Goal: Task Accomplishment & Management: Manage account settings

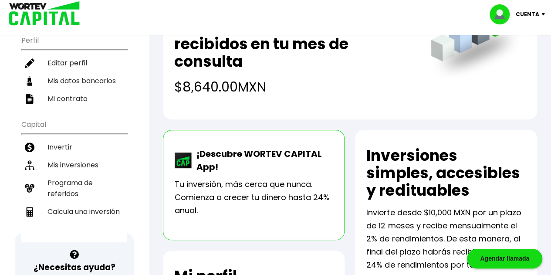
scroll to position [91, 0]
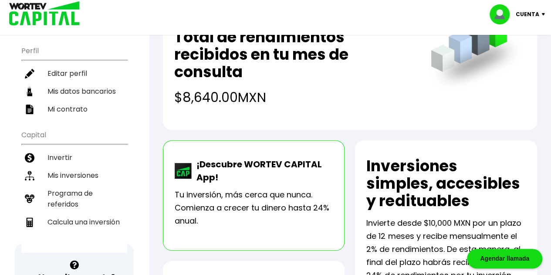
click at [65, 150] on li "Invertir" at bounding box center [74, 157] width 106 height 18
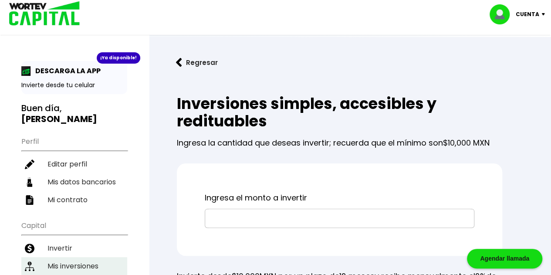
click at [76, 257] on li "Mis inversiones" at bounding box center [74, 266] width 106 height 18
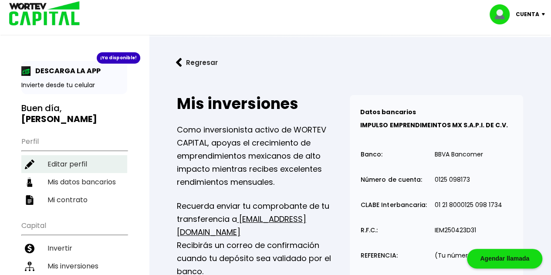
click at [65, 163] on li "Editar perfil" at bounding box center [74, 164] width 106 height 18
select select "Hombre"
select select "Licenciatura"
select select "MI"
select select "BBVA Bancomer"
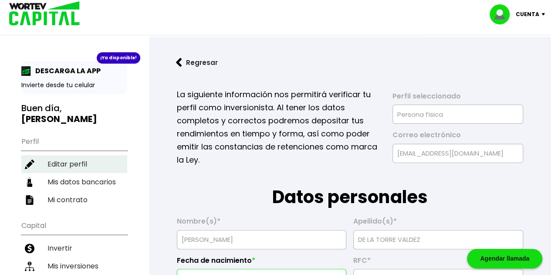
click at [68, 161] on li "Editar perfil" at bounding box center [74, 164] width 106 height 18
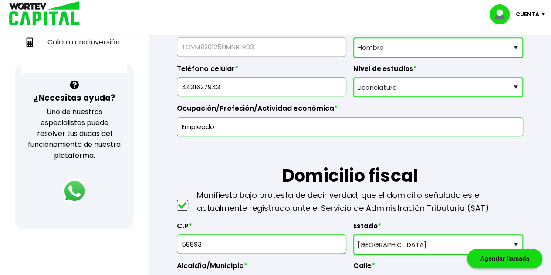
scroll to position [316, 0]
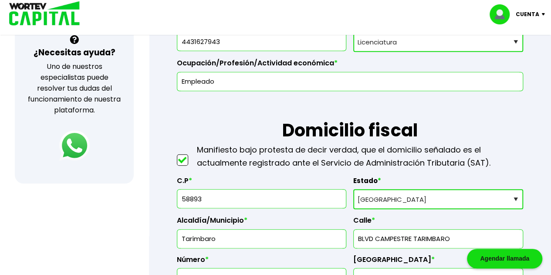
click at [75, 140] on img at bounding box center [74, 145] width 30 height 30
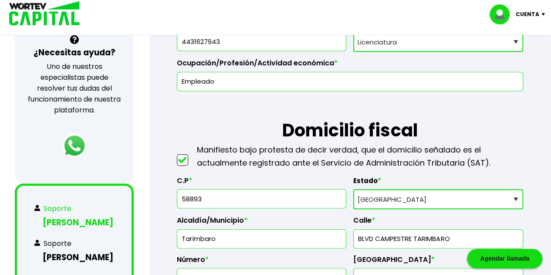
click at [64, 216] on h3 "[PERSON_NAME]" at bounding box center [74, 222] width 80 height 13
